Goal: Task Accomplishment & Management: Use online tool/utility

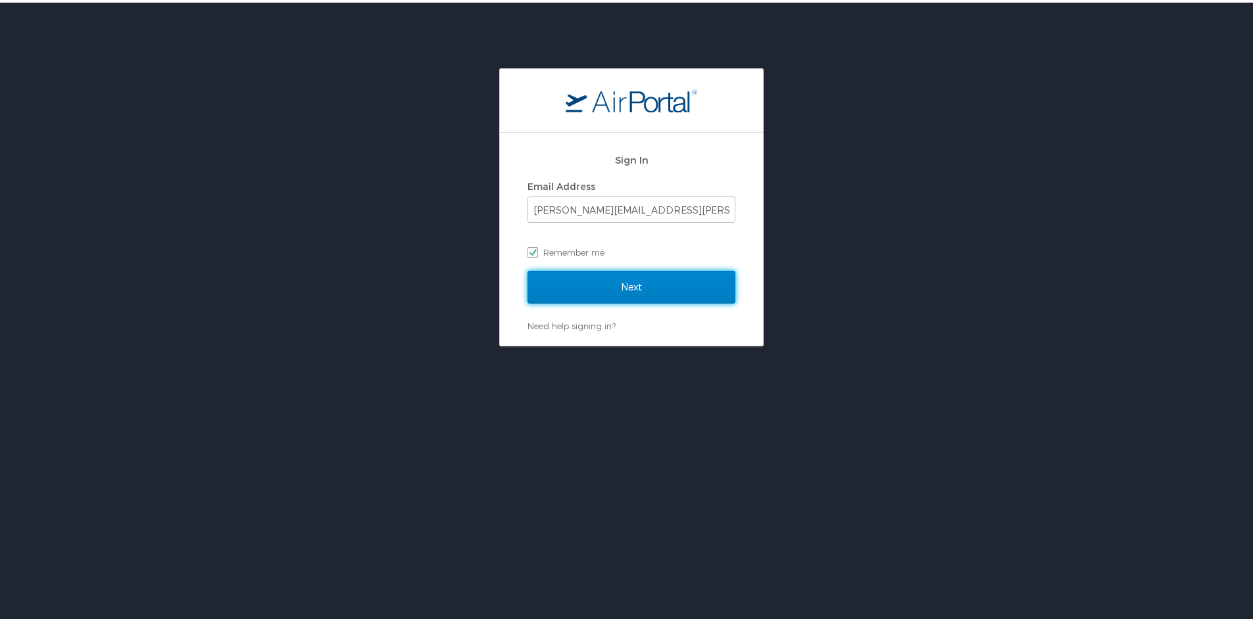
click at [614, 281] on input "Next" at bounding box center [631, 284] width 208 height 33
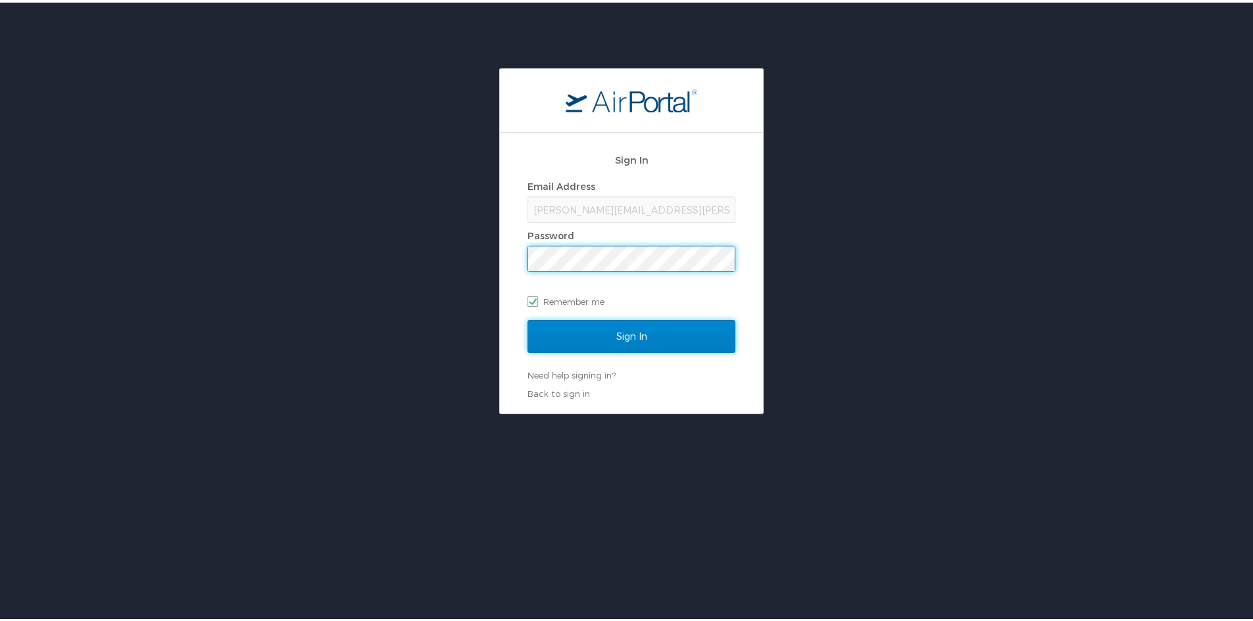
click at [615, 337] on input "Sign In" at bounding box center [631, 334] width 208 height 33
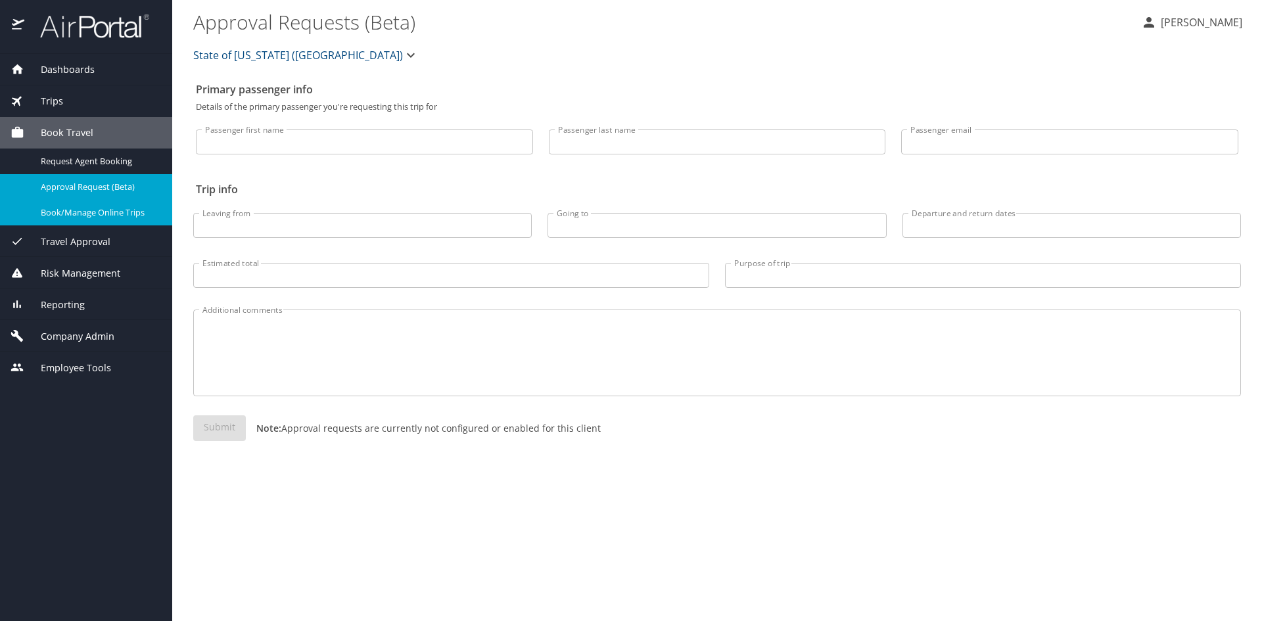
click at [110, 216] on span "Book/Manage Online Trips" at bounding box center [99, 212] width 116 height 12
